Goal: Navigation & Orientation: Find specific page/section

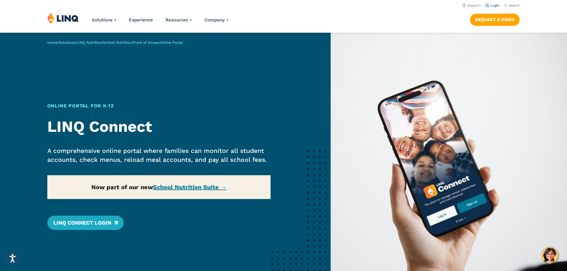
click at [491, 4] on link "Login" at bounding box center [492, 6] width 14 height 4
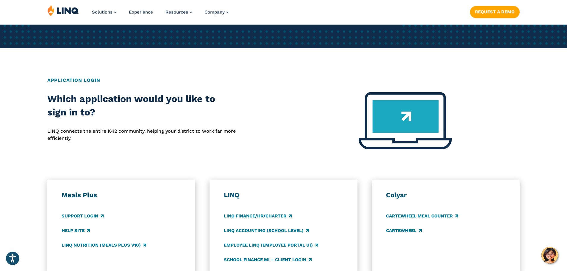
scroll to position [208, 0]
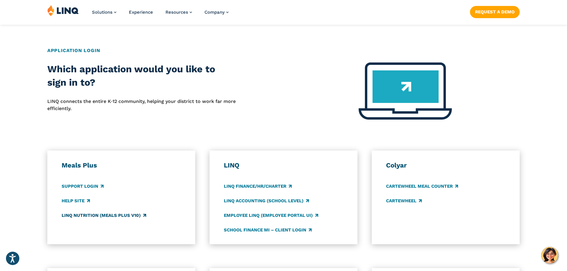
click at [108, 214] on link "LINQ Nutrition (Meals Plus v10)" at bounding box center [104, 215] width 84 height 7
click at [250, 199] on link "LINQ Accounting (school level)" at bounding box center [266, 201] width 85 height 7
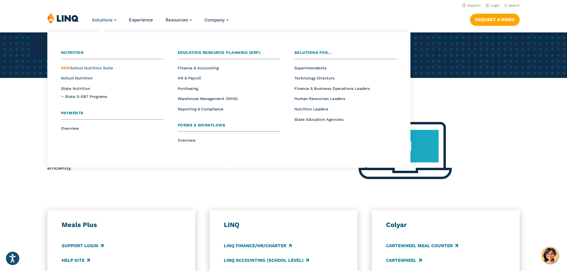
click at [94, 67] on span "NEW School Nutrition Suite" at bounding box center [87, 68] width 52 height 4
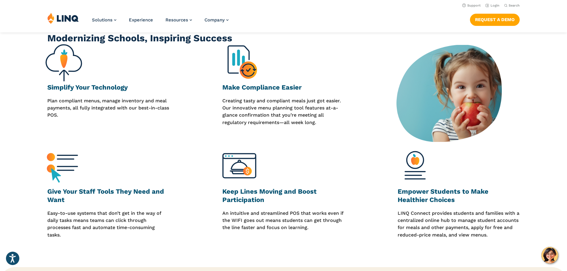
scroll to position [59, 0]
